Goal: Information Seeking & Learning: Find contact information

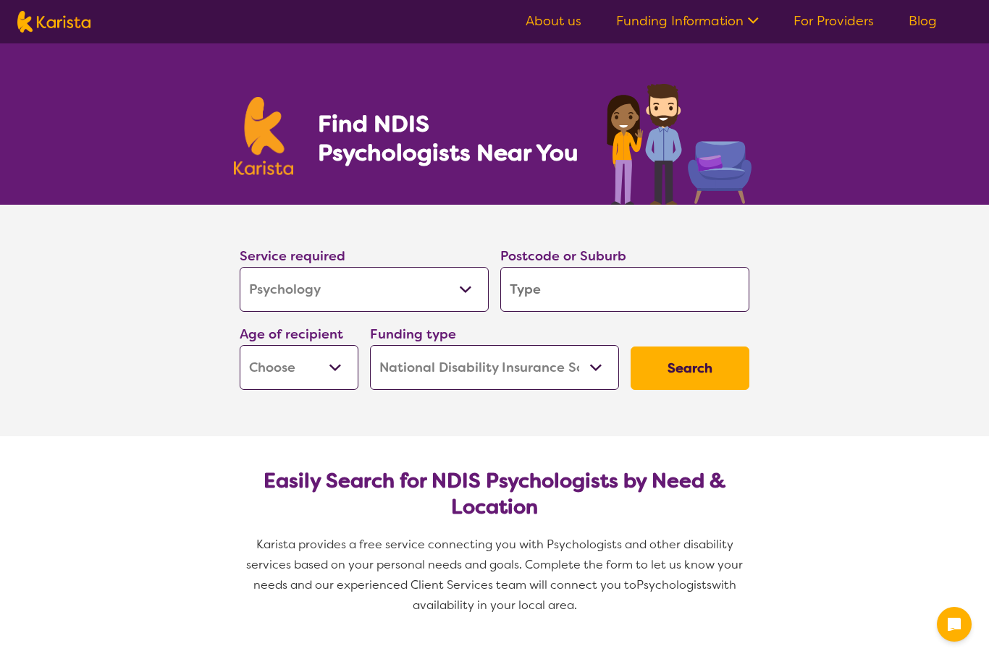
select select "Psychology"
select select "NDIS"
select select "Psychology"
select select "NDIS"
click at [617, 291] on input "search" at bounding box center [624, 289] width 249 height 45
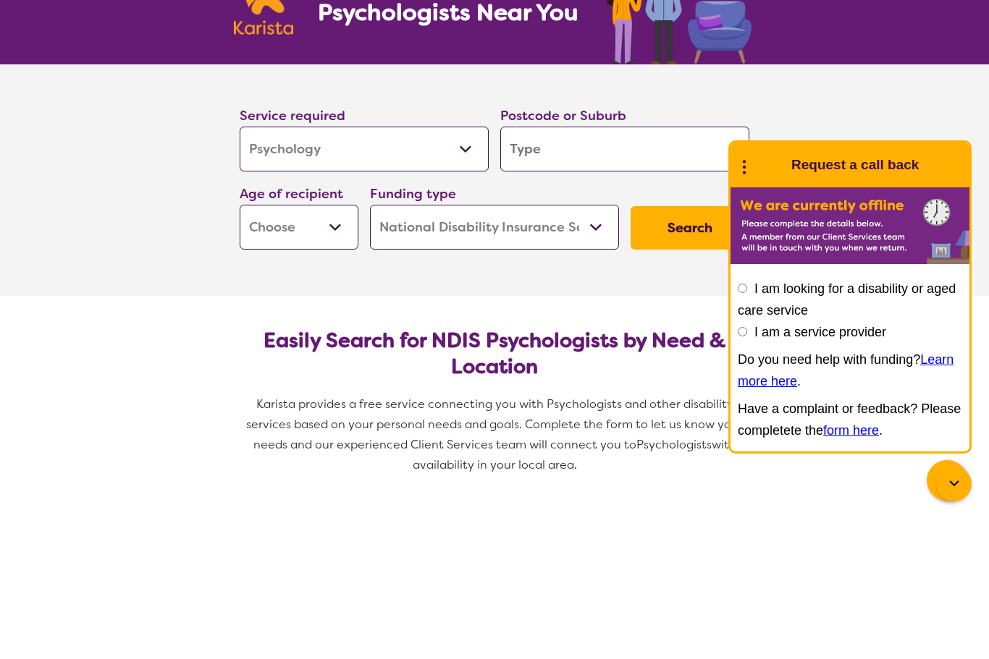
type input "3"
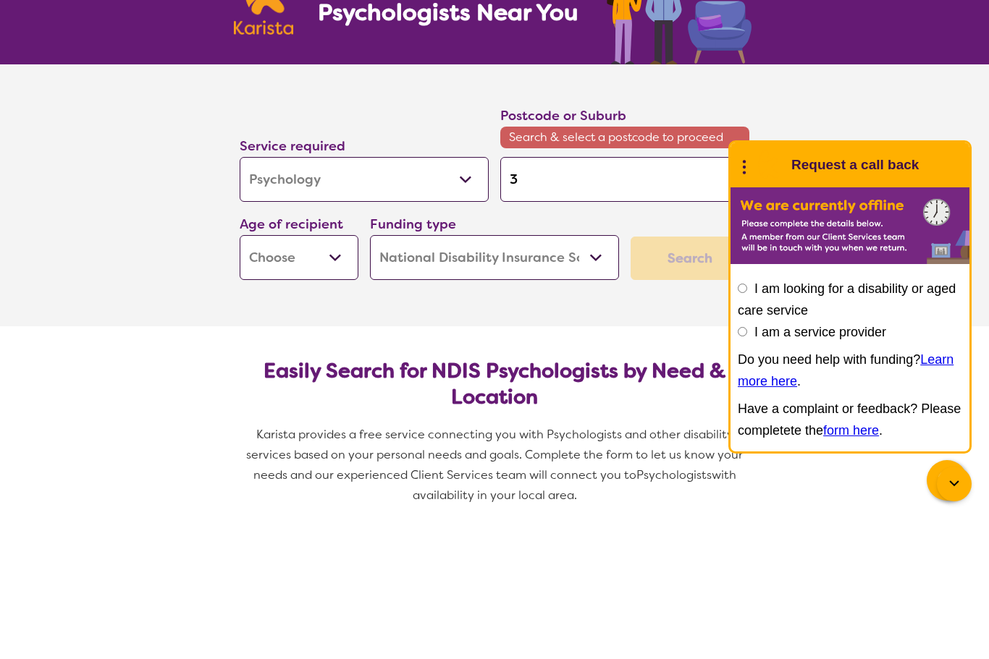
type input "30"
type input "307"
type input "3072"
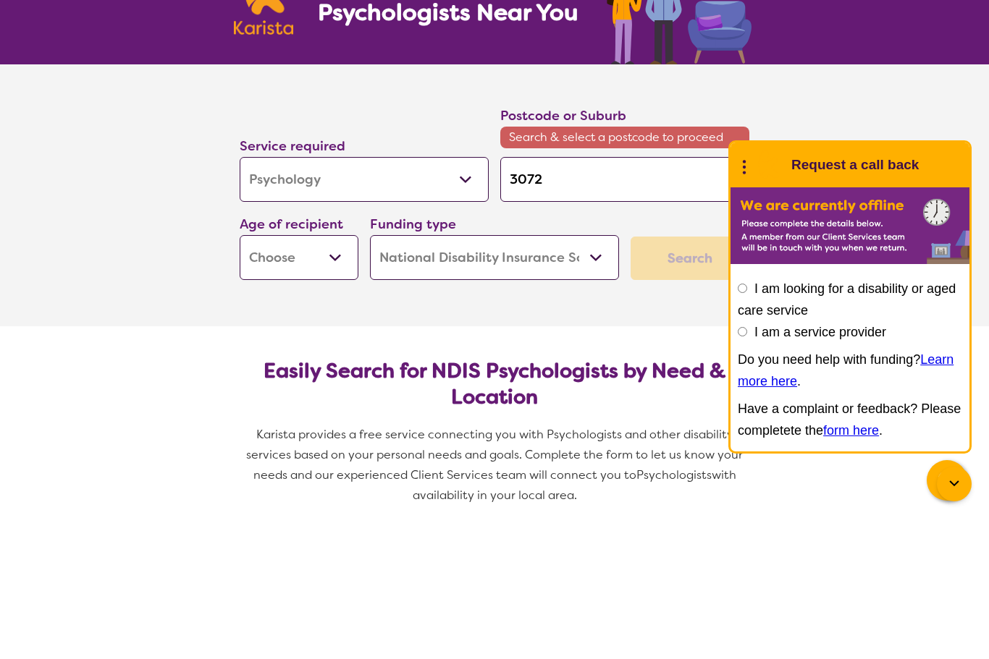
type input "3072"
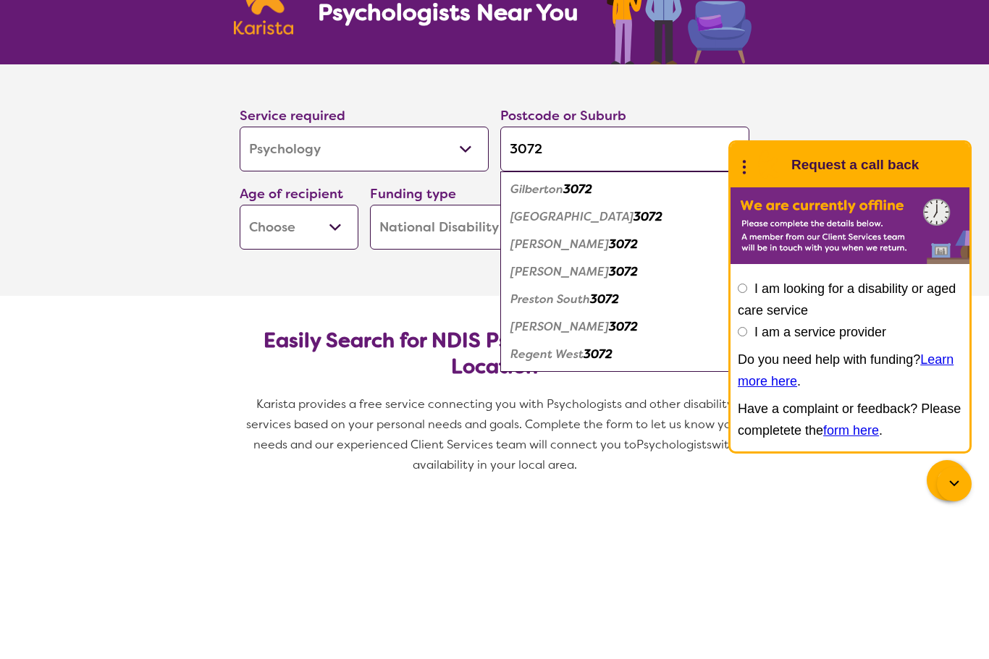
scroll to position [140, 0]
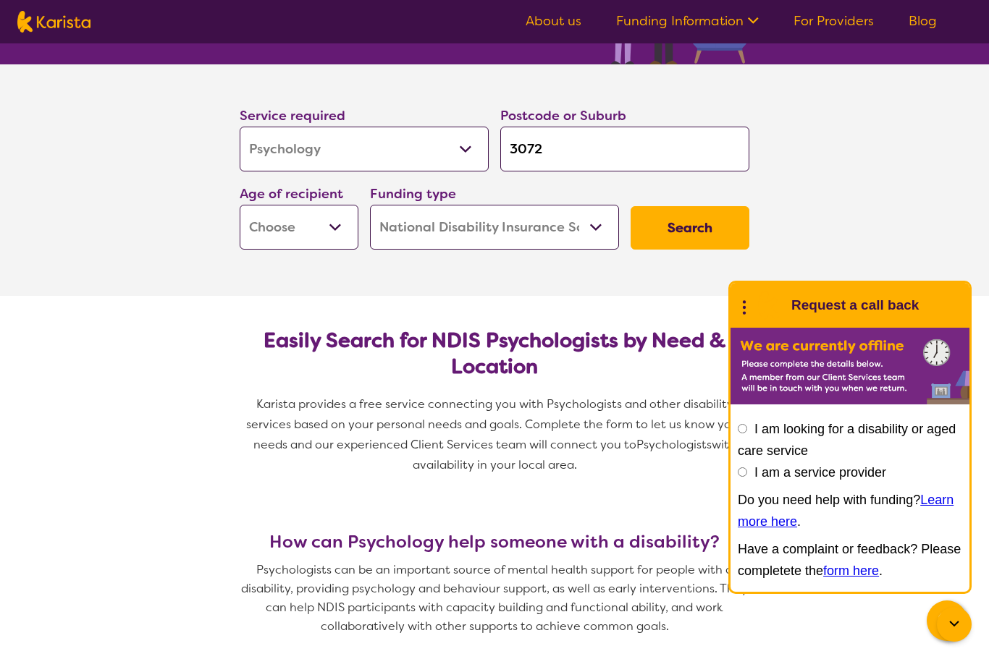
type input "3072"
click at [335, 231] on select "Early Childhood - 0 to 9 Child - 10 to 11 Adolescent - 12 to 17 Adult - 18 to 6…" at bounding box center [299, 227] width 119 height 45
select select "AS"
click at [513, 239] on select "Home Care Package (HCP) National Disability Insurance Scheme (NDIS) I don't know" at bounding box center [494, 227] width 249 height 45
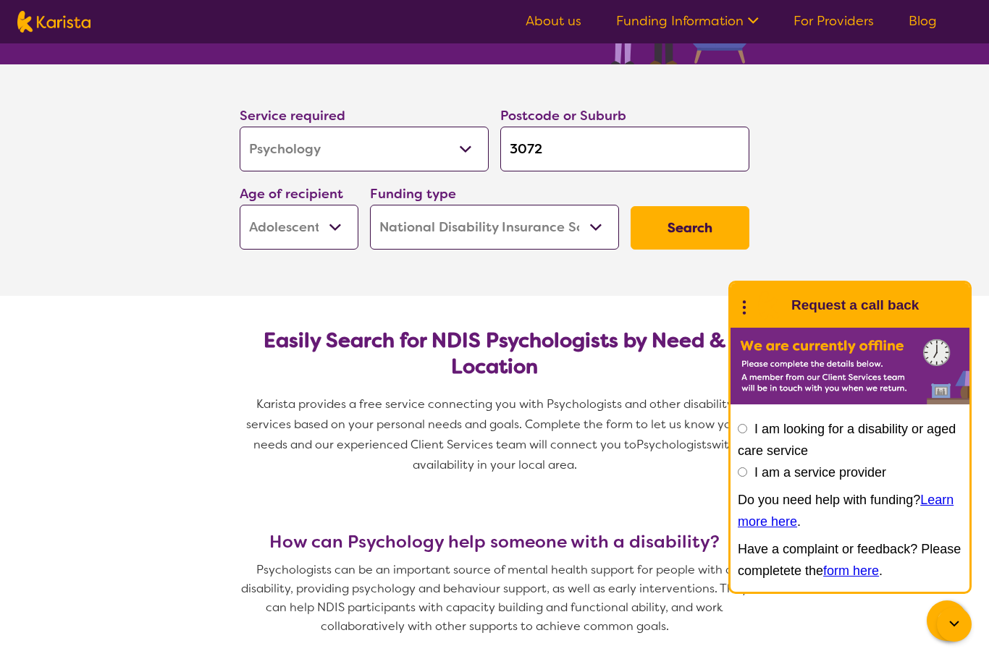
click at [663, 232] on button "Search" at bounding box center [689, 227] width 119 height 43
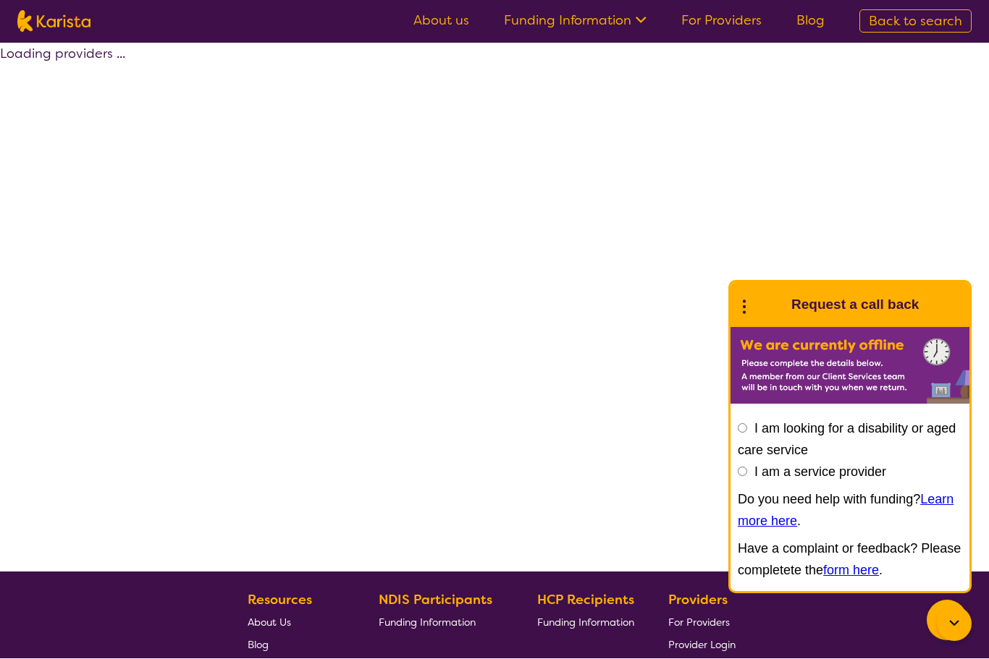
scroll to position [1, 0]
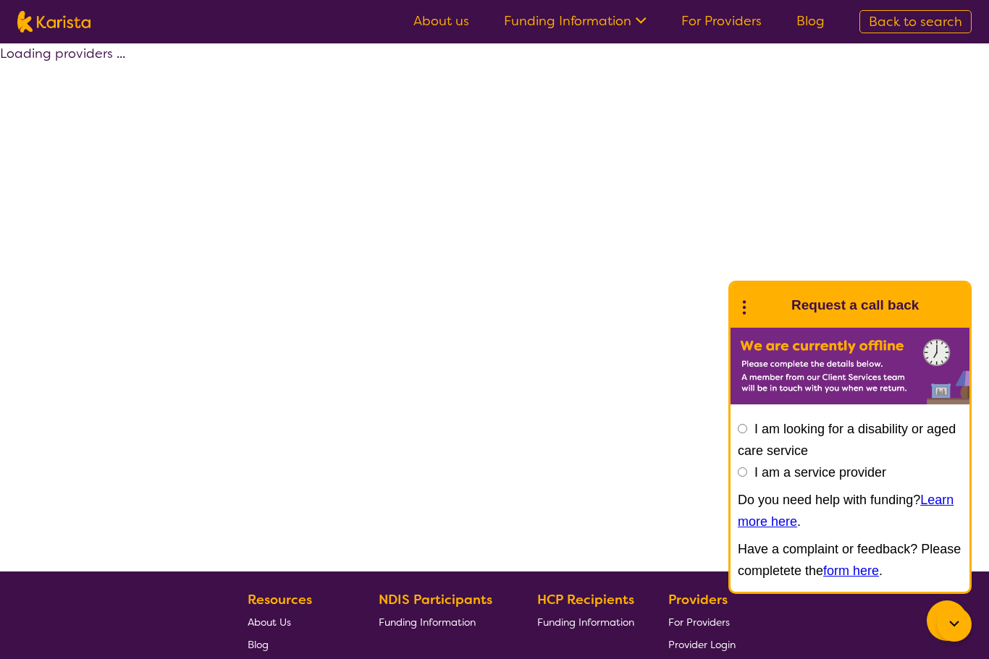
select select "by_score"
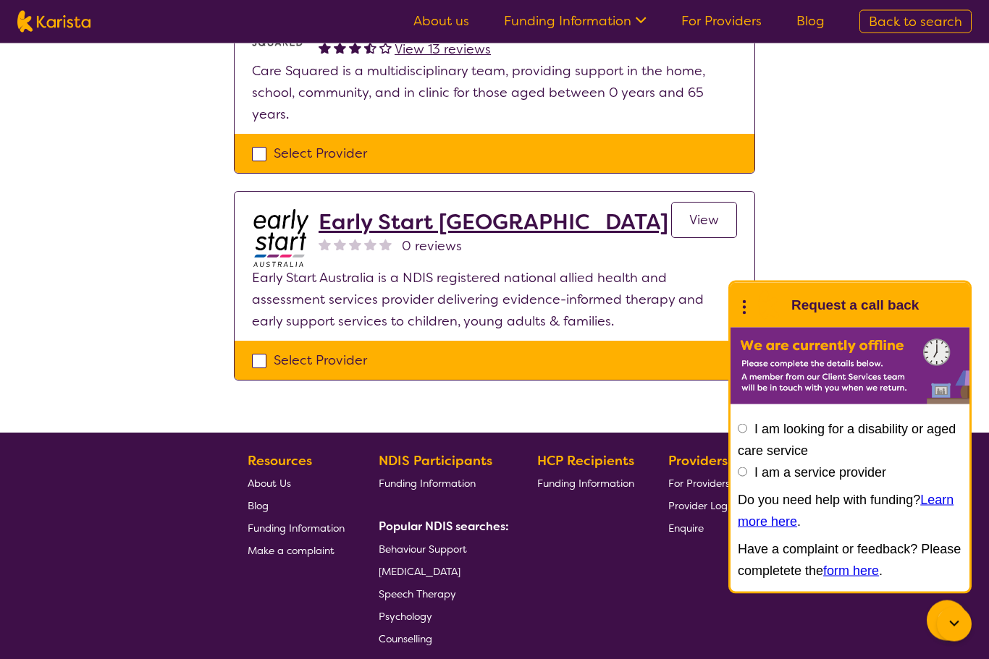
scroll to position [1404, 0]
click at [505, 209] on h2 "Early Start [GEOGRAPHIC_DATA]" at bounding box center [493, 222] width 350 height 26
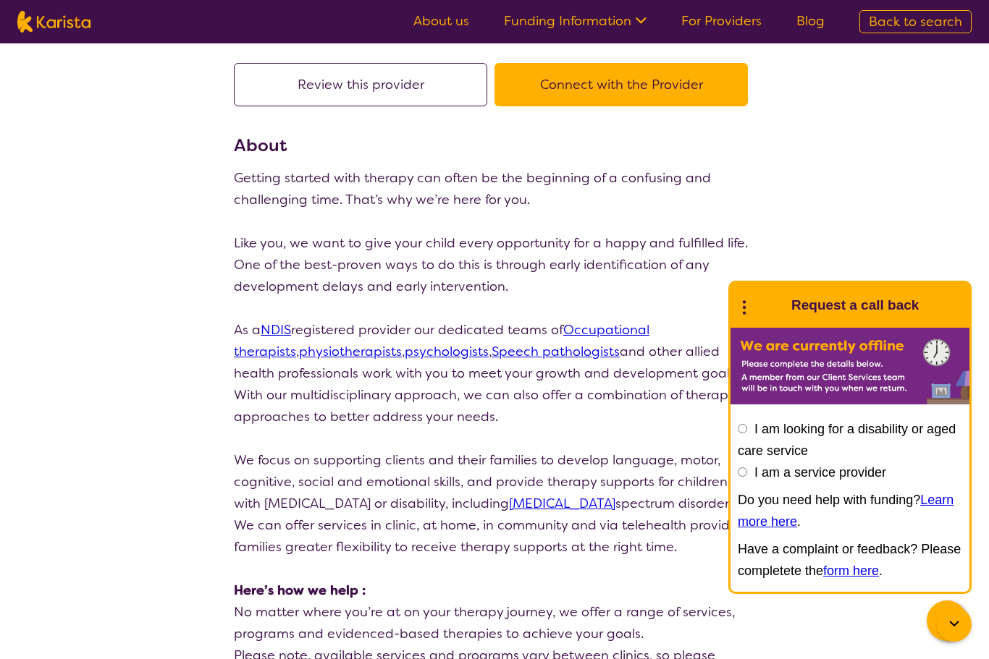
scroll to position [143, 0]
